Goal: Information Seeking & Learning: Check status

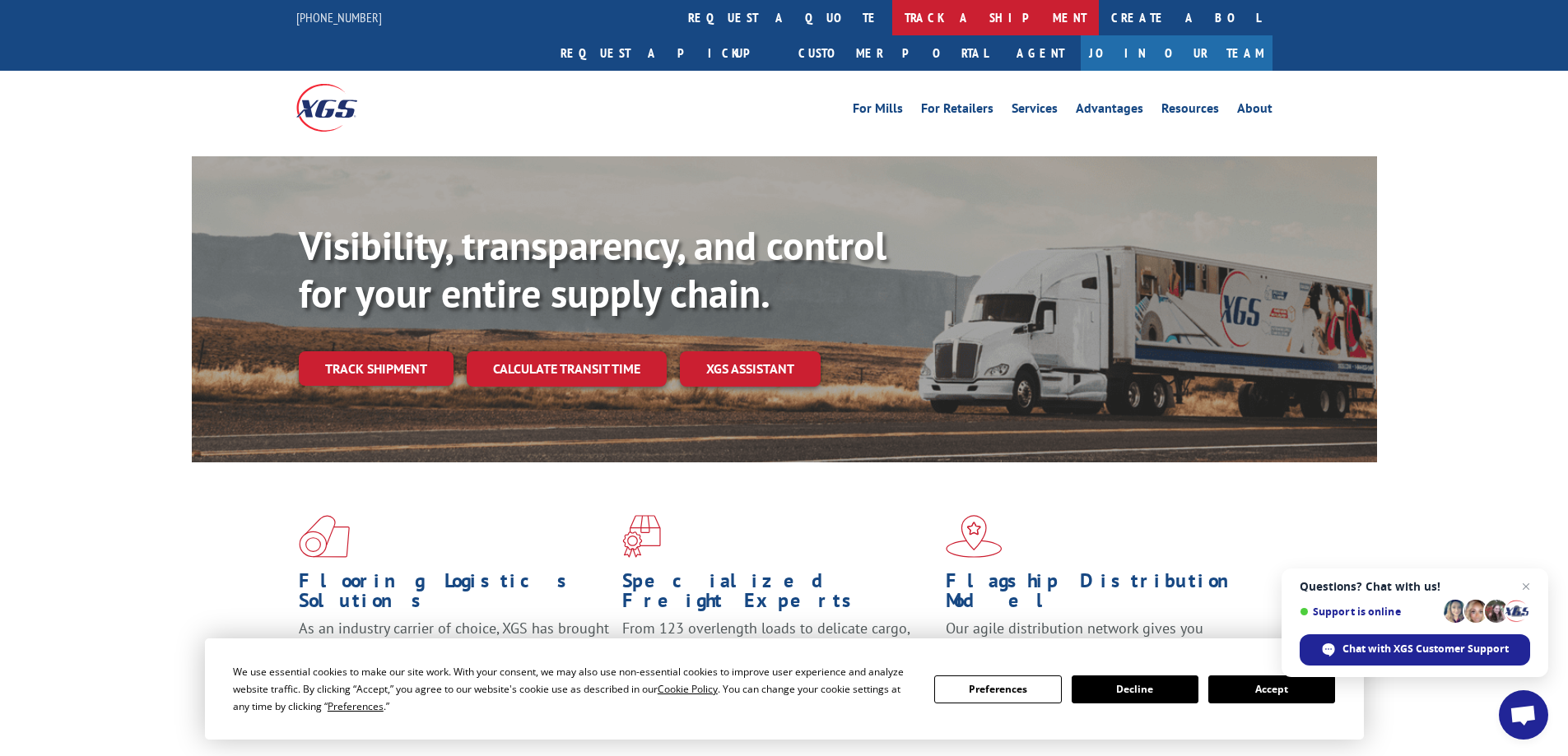
click at [892, 14] on link "track a shipment" at bounding box center [995, 17] width 207 height 35
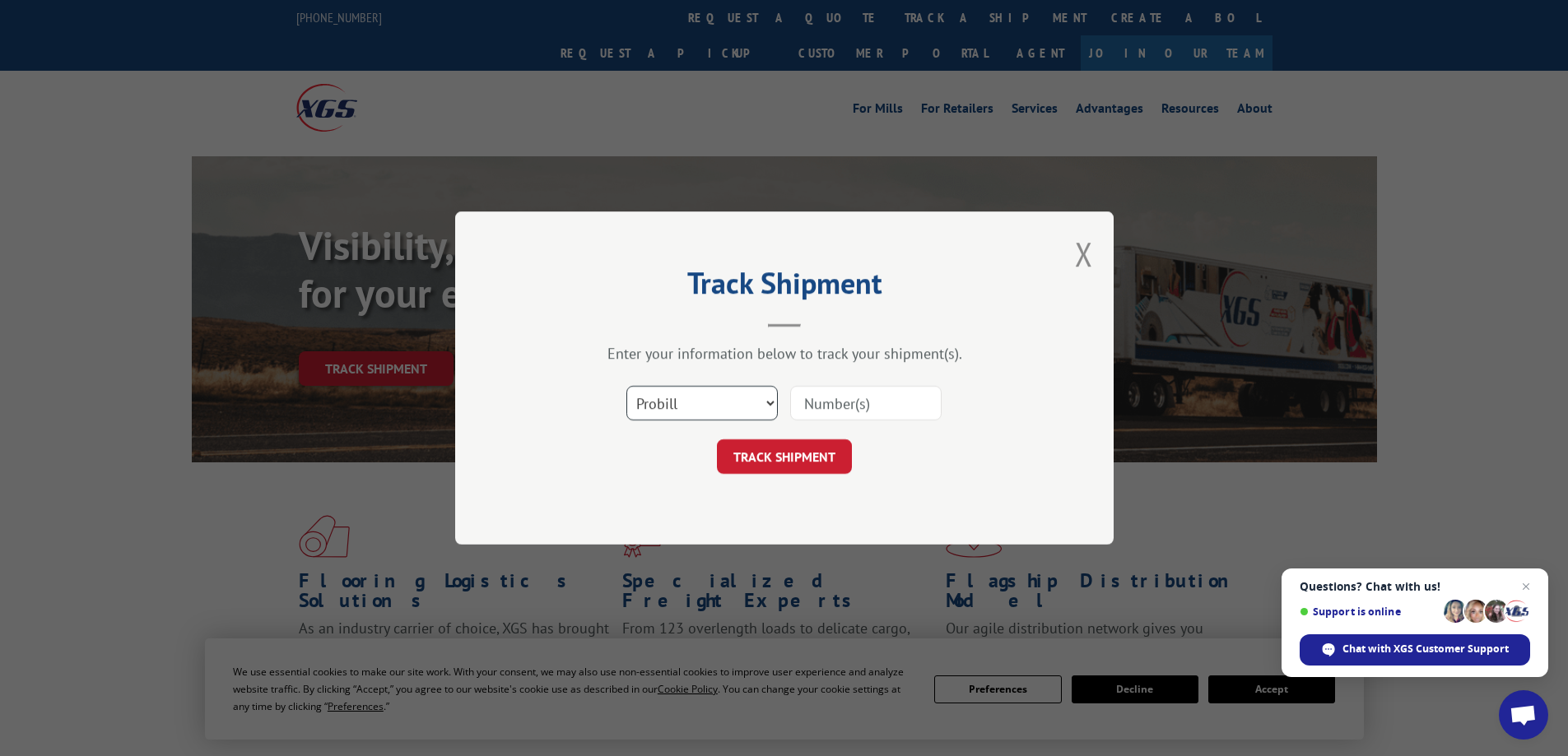
click at [712, 397] on select "Select category... Probill BOL PO" at bounding box center [702, 403] width 152 height 35
select select "bol"
click at [626, 386] on select "Select category... Probill BOL PO" at bounding box center [702, 403] width 152 height 35
drag, startPoint x: 685, startPoint y: 400, endPoint x: 865, endPoint y: 407, distance: 180.1
paste input "2848706"
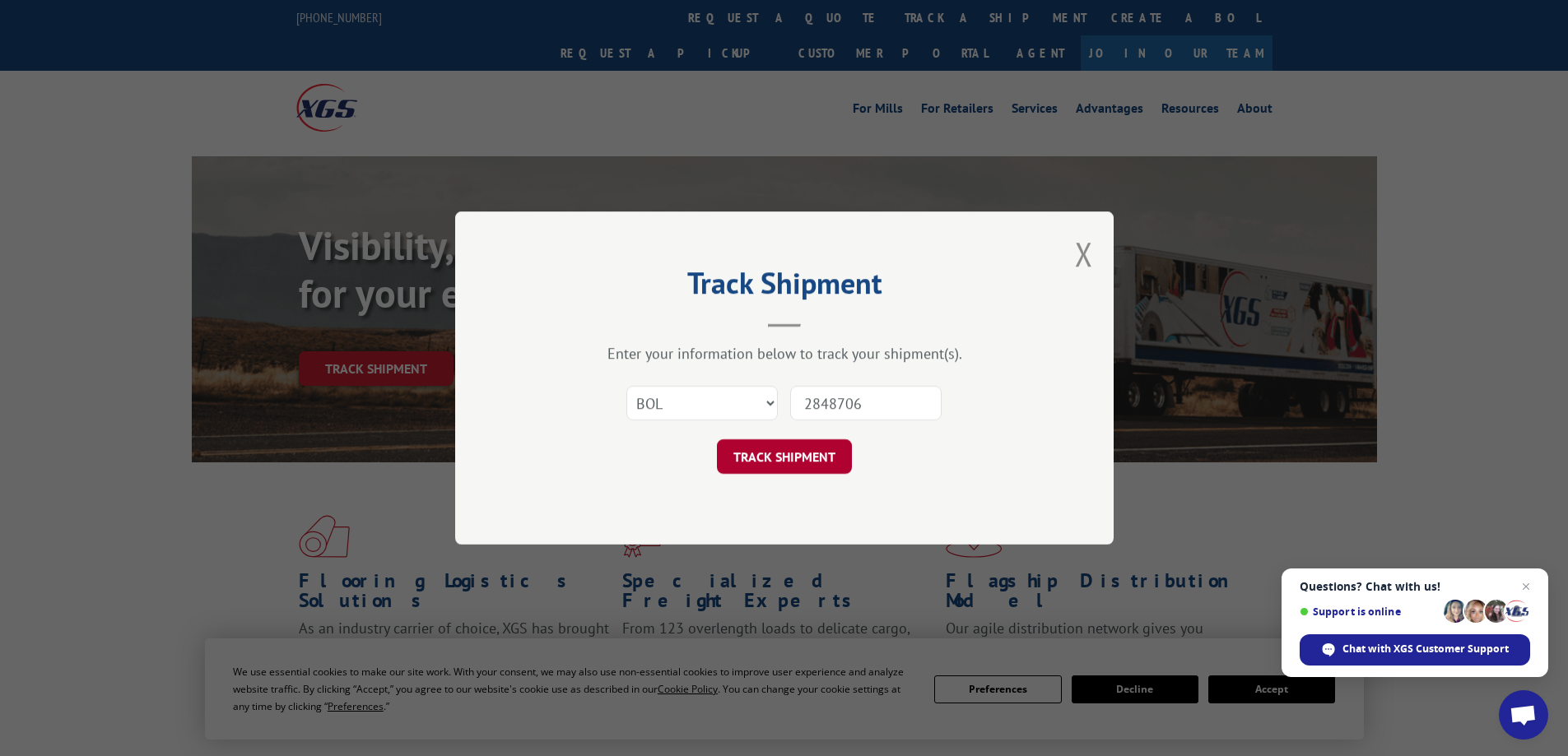
type input "2848706"
click at [798, 463] on button "TRACK SHIPMENT" at bounding box center [784, 457] width 135 height 35
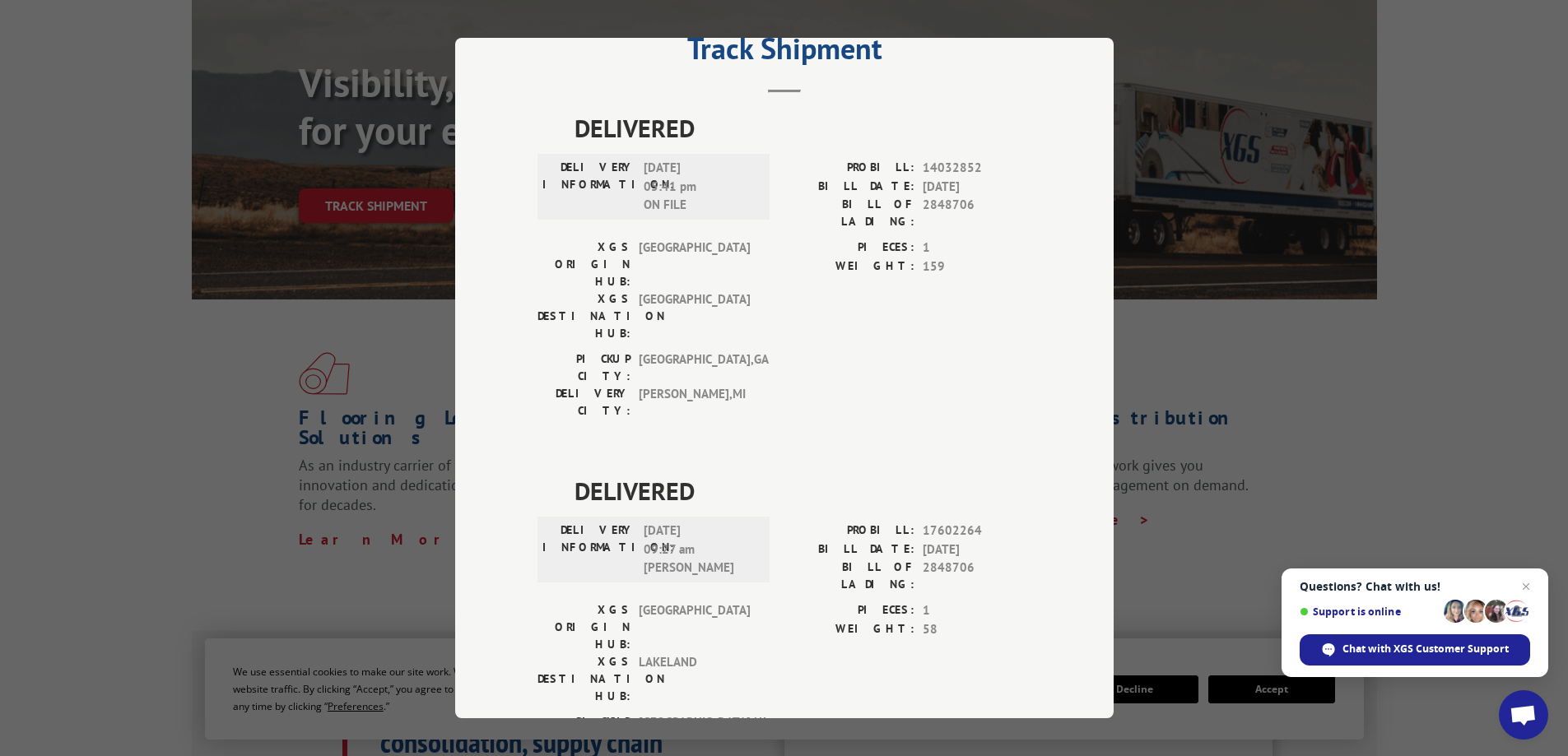
scroll to position [164, 0]
